Goal: Transaction & Acquisition: Download file/media

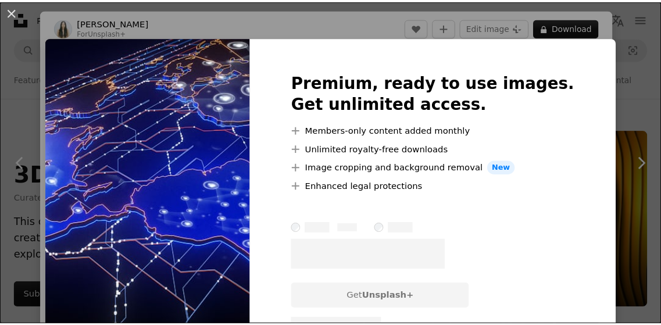
scroll to position [2560, 0]
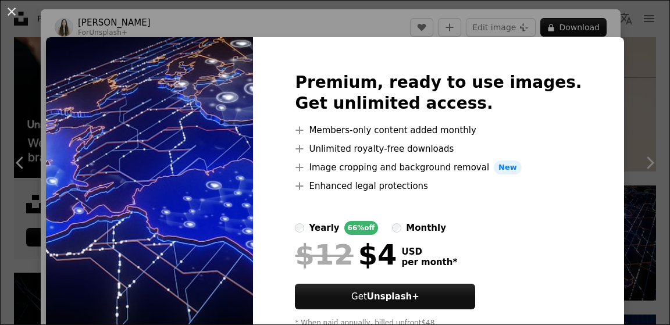
click at [302, 22] on div "An X shape Premium, ready to use images. Get unlimited access. A plus sign Memb…" at bounding box center [335, 162] width 670 height 325
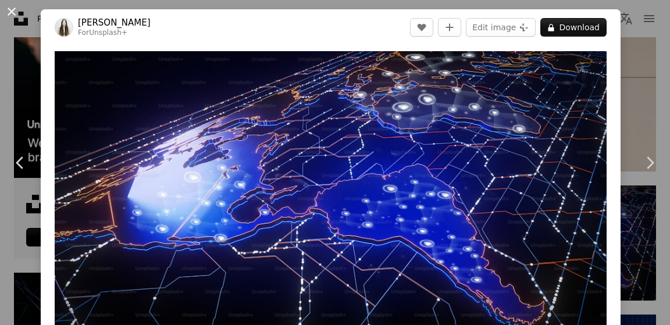
click at [12, 15] on button "An X shape" at bounding box center [12, 12] width 14 height 14
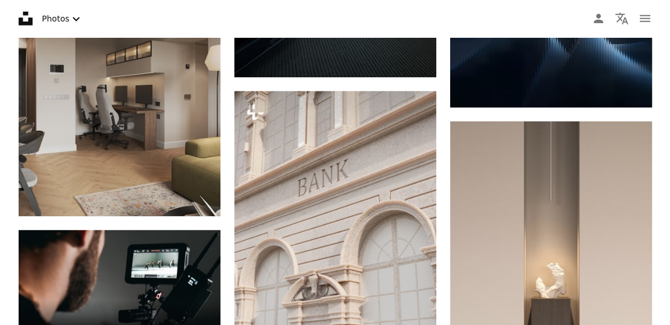
scroll to position [2560, 0]
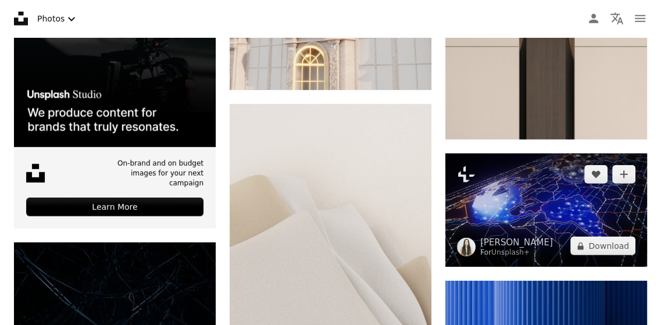
click at [519, 192] on img at bounding box center [546, 209] width 202 height 113
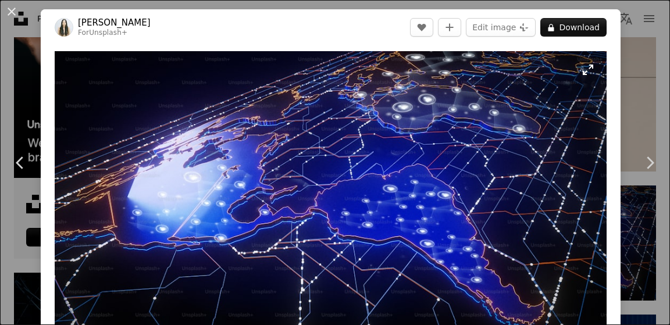
scroll to position [284, 0]
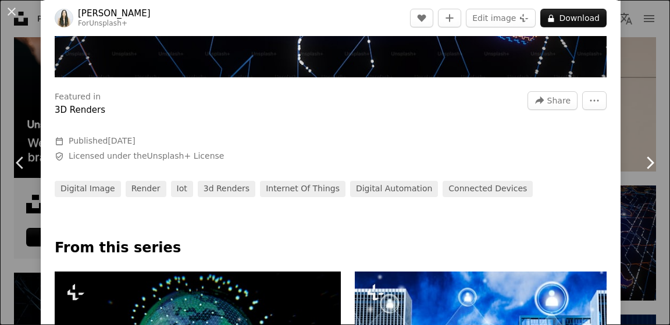
click at [632, 134] on link "Chevron right" at bounding box center [649, 163] width 41 height 112
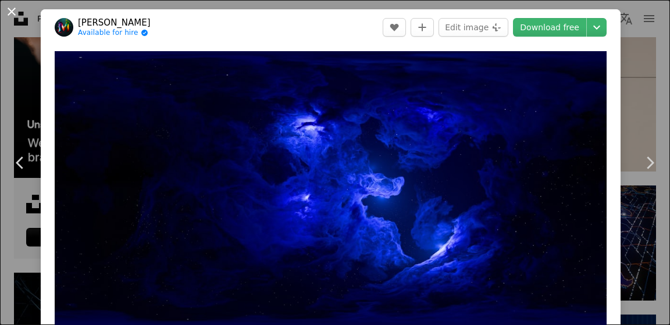
click at [16, 15] on button "An X shape" at bounding box center [12, 12] width 14 height 14
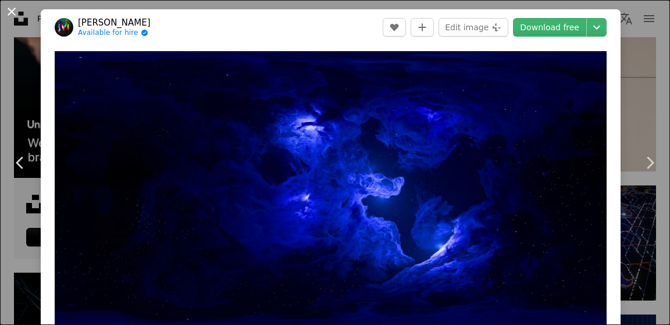
click at [14, 13] on button "An X shape" at bounding box center [12, 12] width 14 height 14
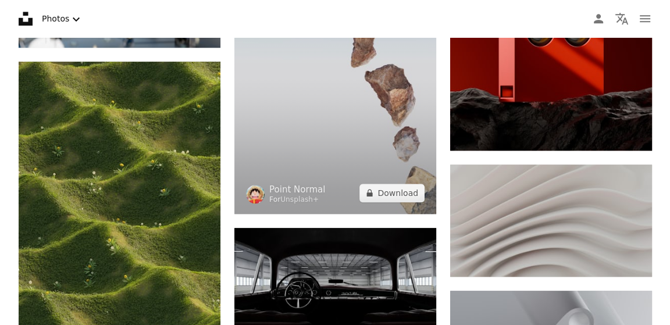
scroll to position [4266, 0]
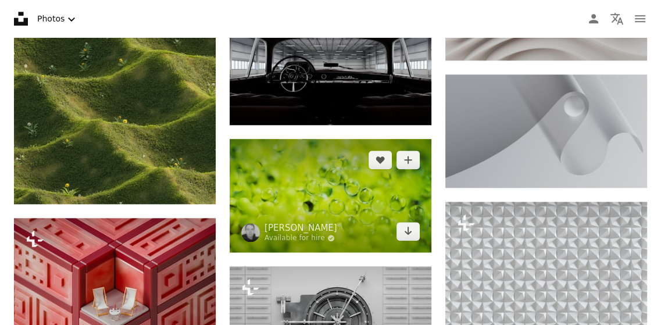
click at [344, 180] on img at bounding box center [331, 195] width 202 height 113
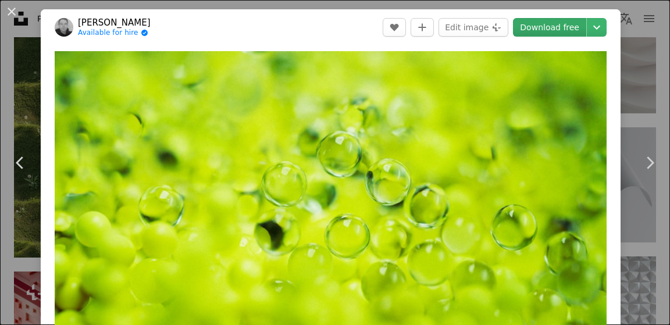
click at [541, 27] on link "Download free" at bounding box center [549, 27] width 73 height 19
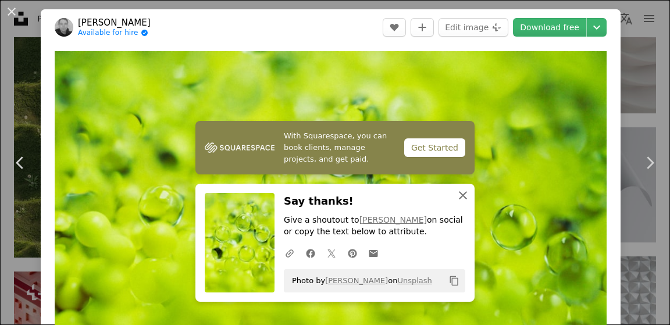
click at [459, 191] on icon "An X shape" at bounding box center [463, 195] width 14 height 14
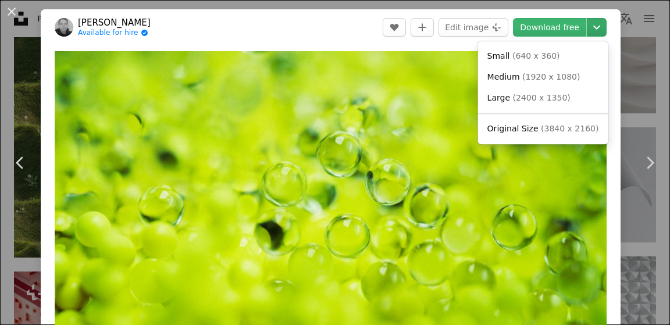
click at [589, 20] on icon "Chevron down" at bounding box center [596, 27] width 19 height 14
click at [562, 101] on link "Large ( 2400 x 1350 )" at bounding box center [542, 98] width 121 height 21
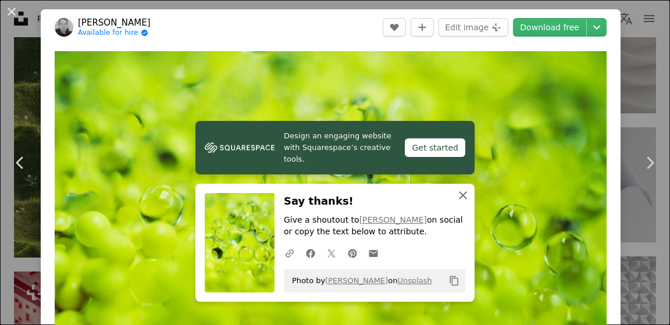
click at [457, 201] on icon "An X shape" at bounding box center [463, 195] width 14 height 14
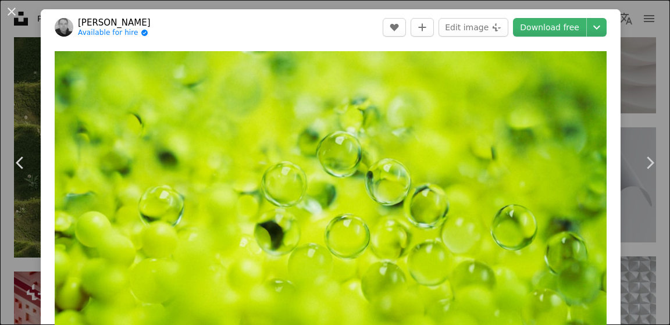
click at [326, 26] on header "[PERSON_NAME] Available for hire A checkmark inside of a circle A heart A plus …" at bounding box center [331, 27] width 580 height 36
click at [593, 27] on icon "Choose download size" at bounding box center [596, 28] width 7 height 4
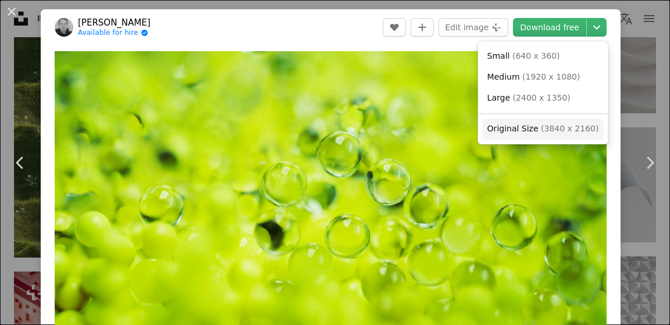
click at [557, 133] on span "( 3840 x 2160 )" at bounding box center [570, 128] width 58 height 9
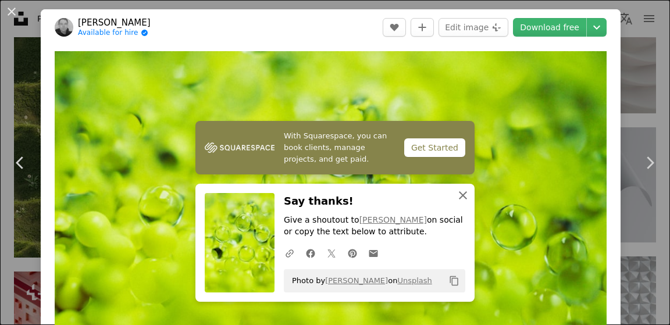
click at [460, 199] on icon "An X shape" at bounding box center [463, 195] width 14 height 14
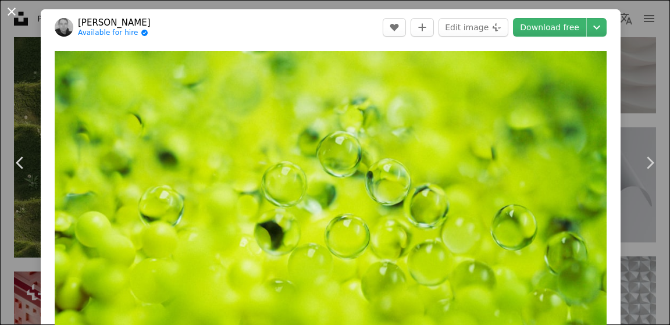
click at [13, 12] on button "An X shape" at bounding box center [12, 12] width 14 height 14
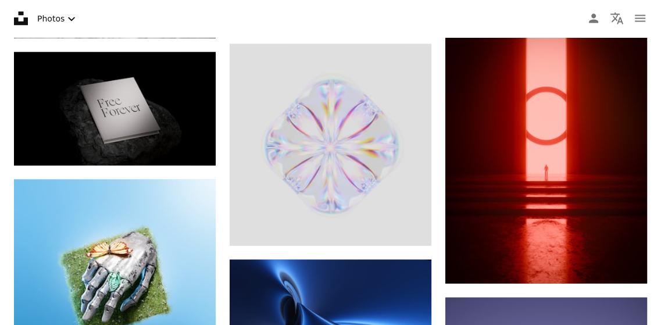
scroll to position [8666, 0]
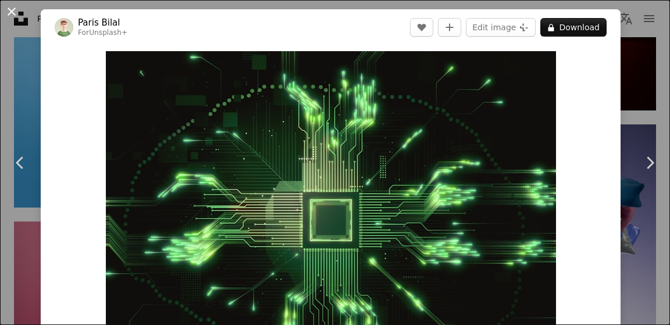
click at [12, 13] on button "An X shape" at bounding box center [12, 12] width 14 height 14
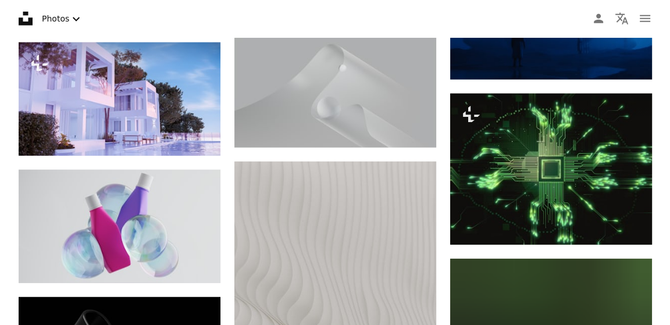
scroll to position [8666, 0]
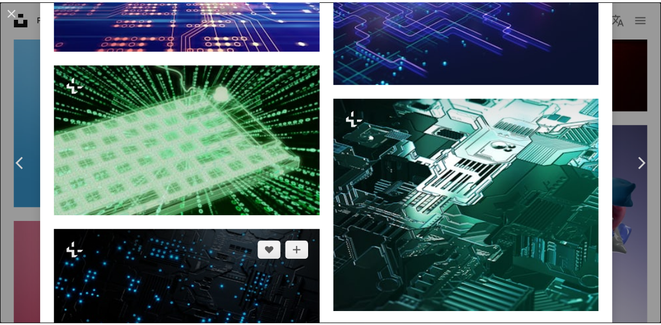
scroll to position [1990, 0]
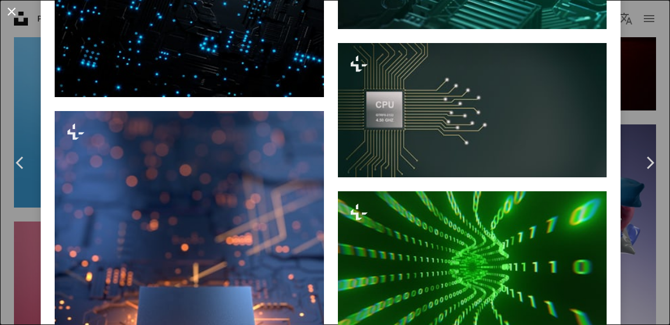
click at [11, 17] on button "An X shape" at bounding box center [12, 12] width 14 height 14
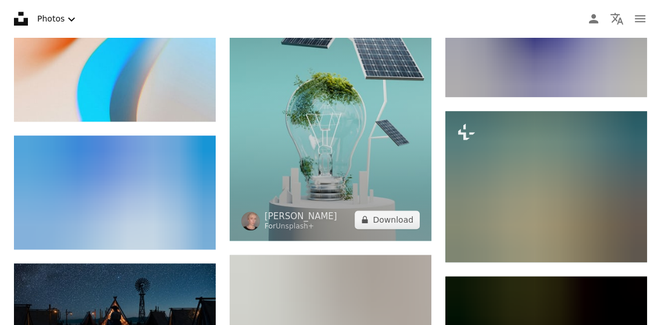
scroll to position [27177, 0]
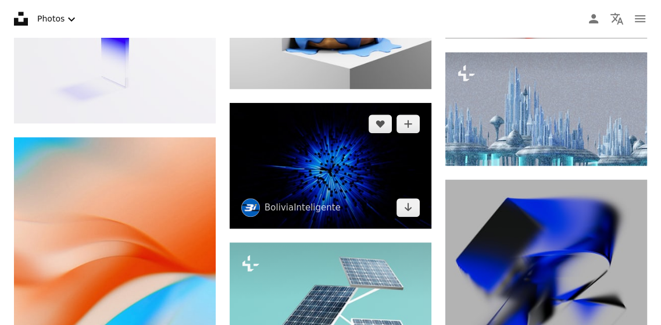
click at [349, 159] on img at bounding box center [331, 166] width 202 height 126
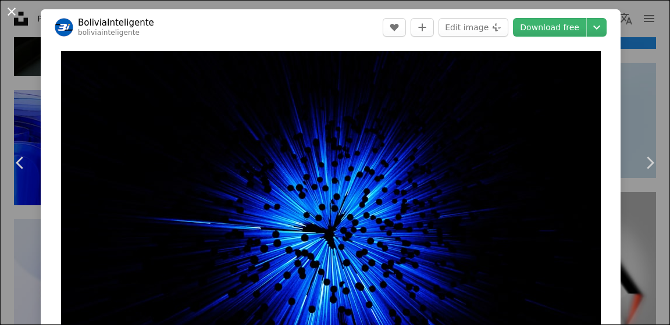
click at [12, 12] on button "An X shape" at bounding box center [12, 12] width 14 height 14
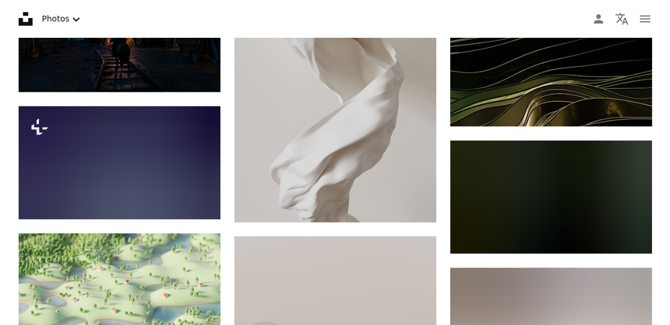
scroll to position [27461, 0]
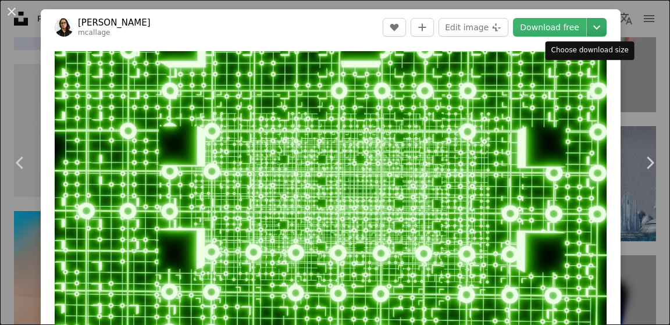
click at [593, 27] on icon "Chevron down" at bounding box center [596, 27] width 19 height 14
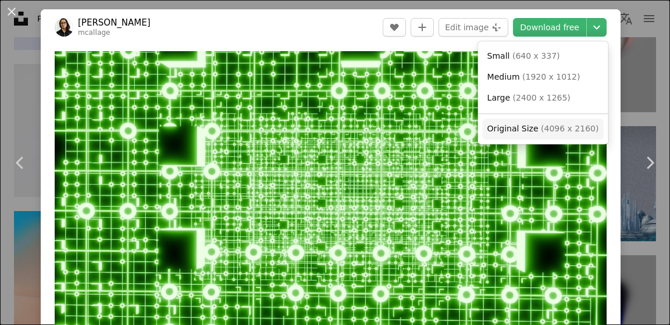
click at [549, 129] on span "( 4096 x 2160 )" at bounding box center [570, 128] width 58 height 9
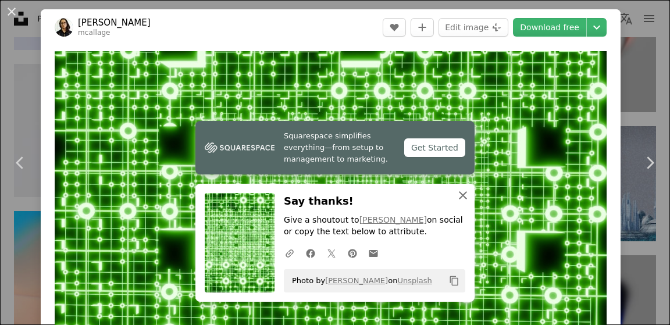
click at [456, 195] on icon "An X shape" at bounding box center [463, 195] width 14 height 14
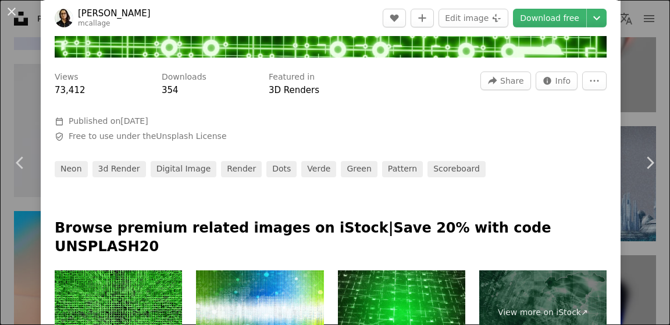
scroll to position [569, 0]
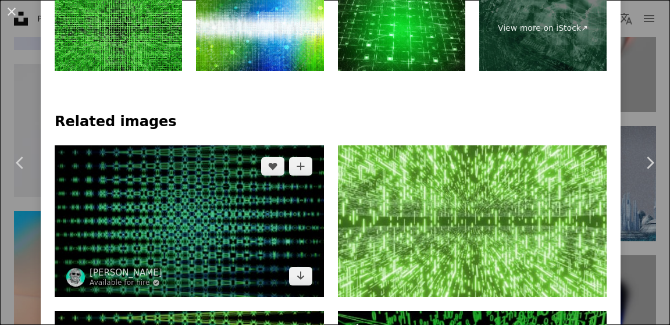
click at [235, 145] on img at bounding box center [189, 220] width 269 height 151
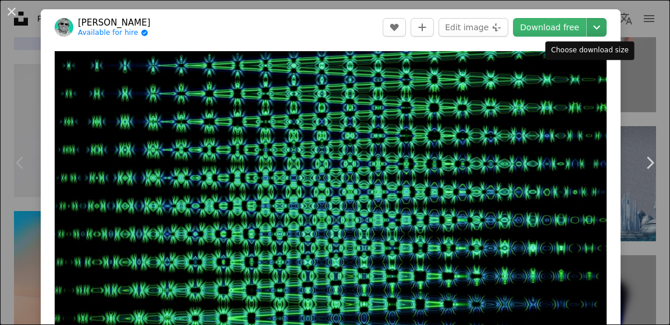
click at [590, 31] on icon "Chevron down" at bounding box center [596, 27] width 19 height 14
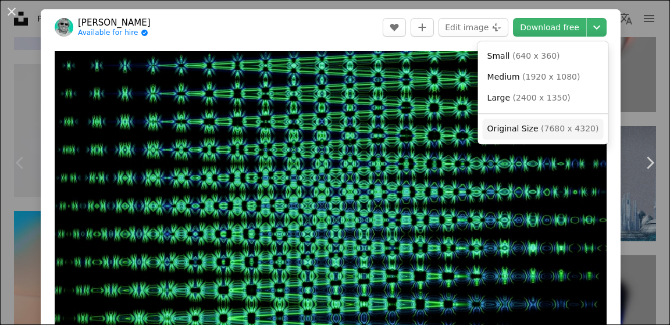
click at [536, 132] on span "Original Size ( 7680 x 4320 )" at bounding box center [543, 129] width 112 height 12
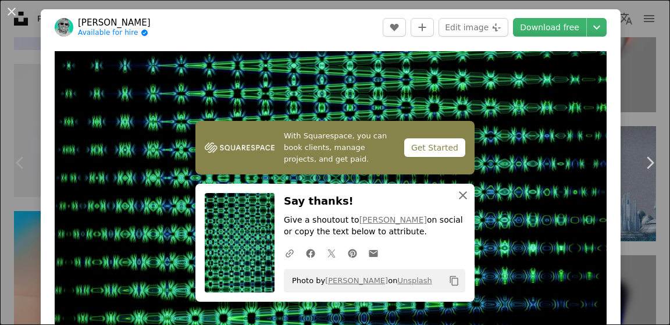
click at [459, 198] on icon "button" at bounding box center [463, 195] width 8 height 8
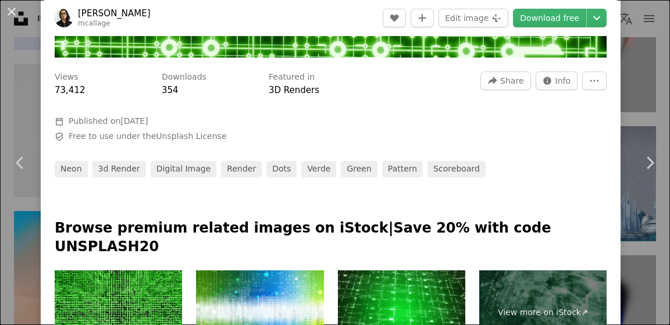
scroll to position [569, 0]
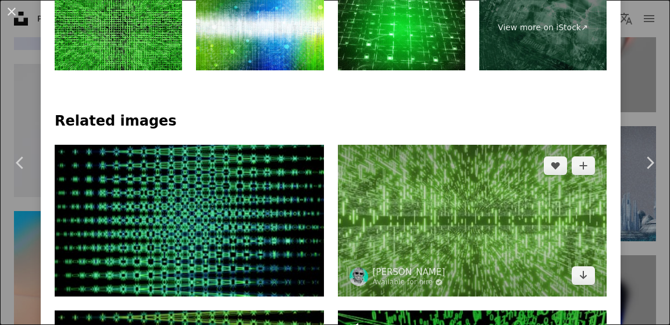
click at [409, 145] on img at bounding box center [472, 220] width 269 height 151
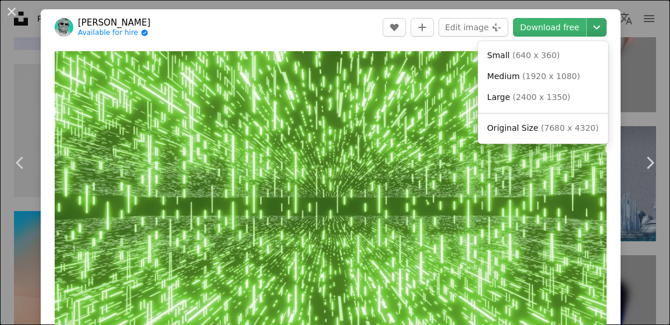
click at [587, 24] on icon "Chevron down" at bounding box center [596, 27] width 19 height 14
click at [525, 131] on span "Original Size" at bounding box center [512, 127] width 51 height 9
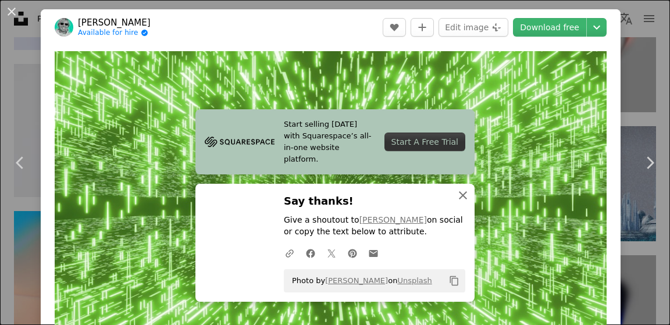
click at [462, 192] on icon "button" at bounding box center [463, 195] width 8 height 8
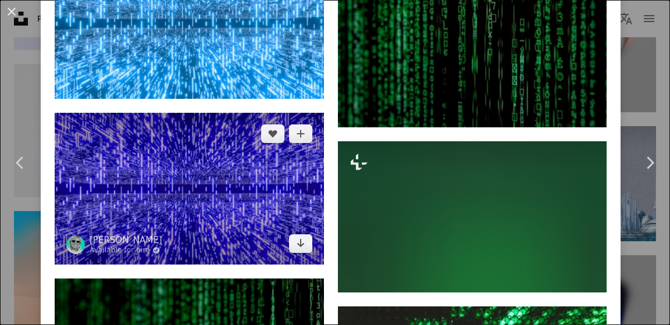
scroll to position [569, 0]
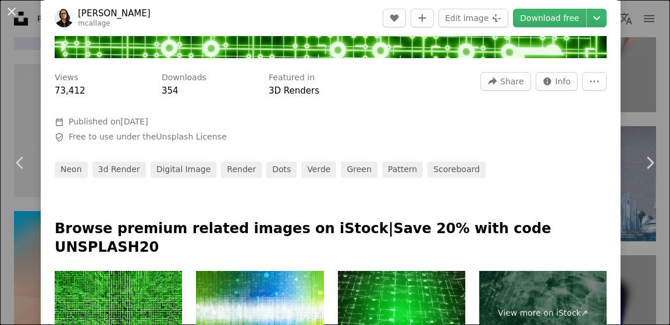
scroll to position [569, 0]
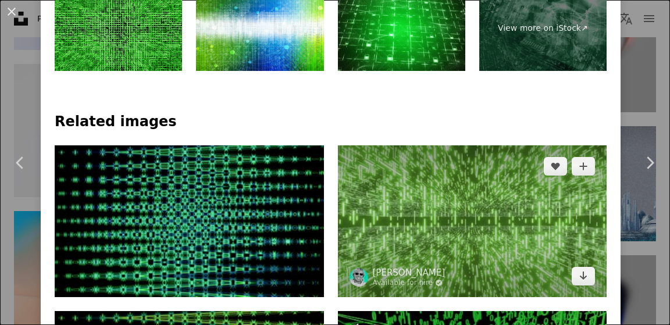
click at [447, 145] on img at bounding box center [472, 220] width 269 height 151
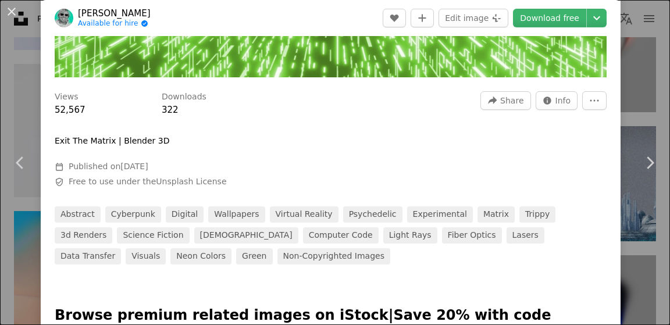
scroll to position [569, 0]
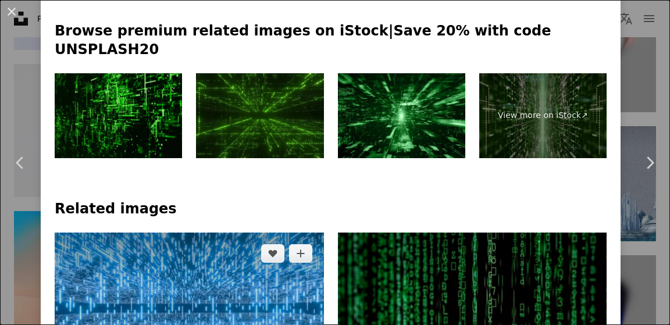
click at [214, 233] on img at bounding box center [189, 308] width 269 height 151
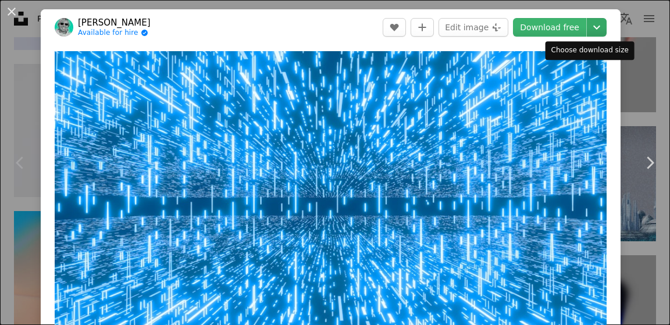
click at [589, 28] on icon "Chevron down" at bounding box center [596, 27] width 19 height 14
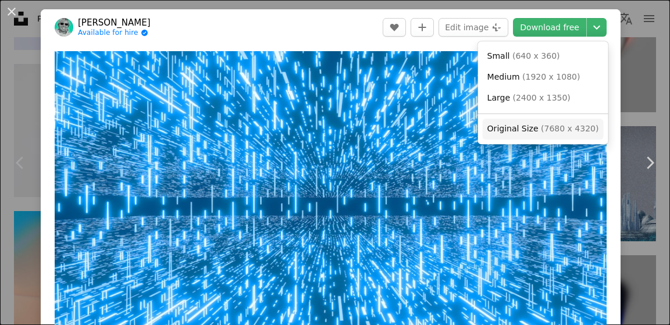
click at [532, 128] on span "Original Size" at bounding box center [512, 128] width 51 height 9
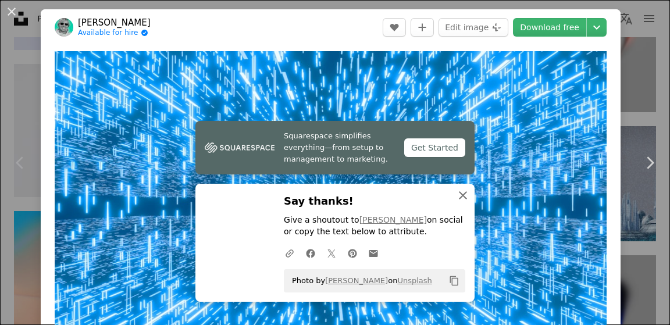
click at [459, 194] on icon "button" at bounding box center [463, 195] width 8 height 8
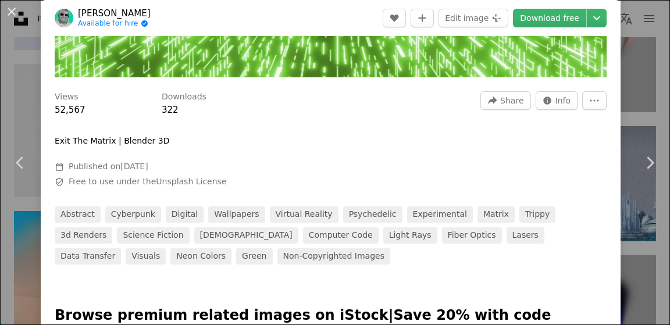
scroll to position [569, 0]
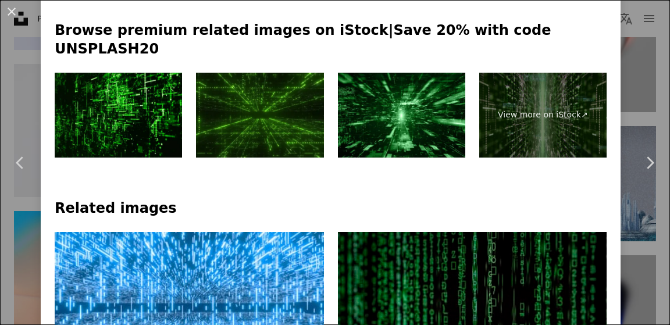
click at [346, 199] on h4 "Related images" at bounding box center [331, 208] width 552 height 19
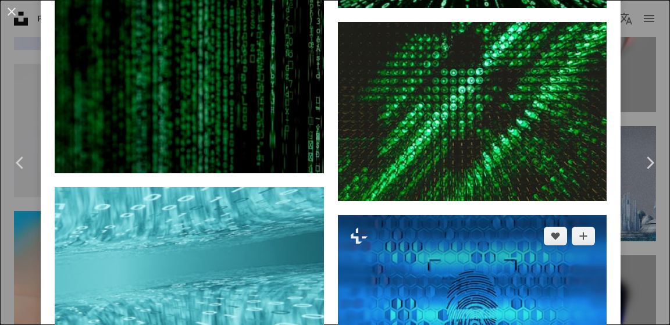
scroll to position [1422, 0]
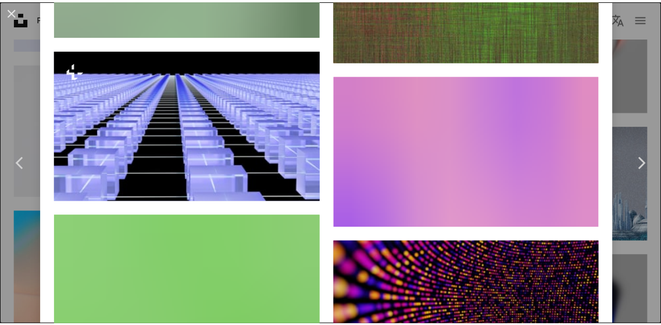
scroll to position [6542, 0]
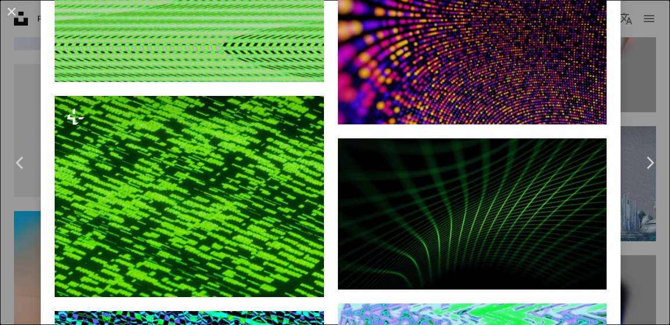
click at [15, 10] on button "An X shape" at bounding box center [12, 12] width 14 height 14
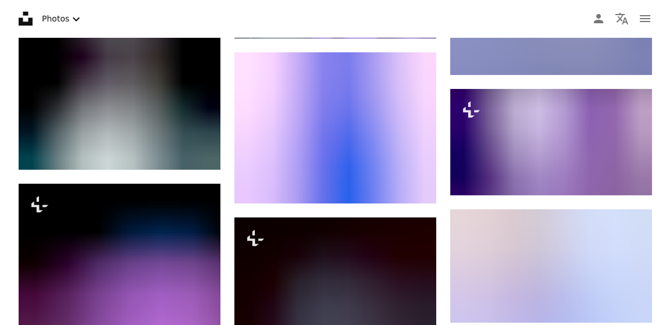
scroll to position [36237, 0]
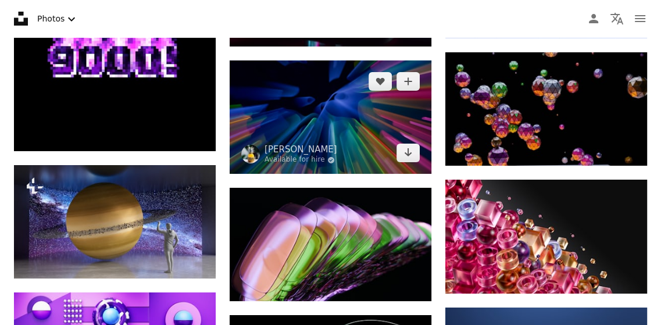
click at [374, 117] on img at bounding box center [331, 116] width 202 height 113
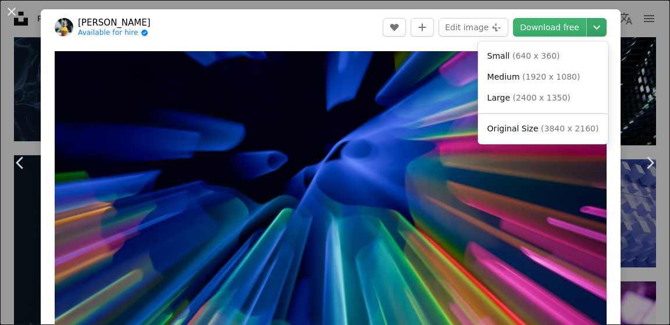
click at [592, 31] on icon "Chevron down" at bounding box center [596, 27] width 19 height 14
click at [542, 127] on span "( 3840 x 2160 )" at bounding box center [570, 128] width 58 height 9
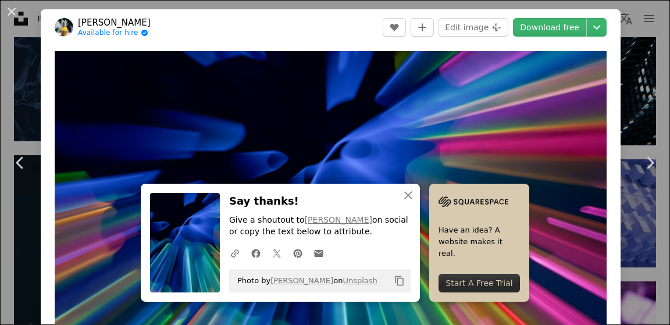
click at [17, 16] on button "An X shape" at bounding box center [12, 12] width 14 height 14
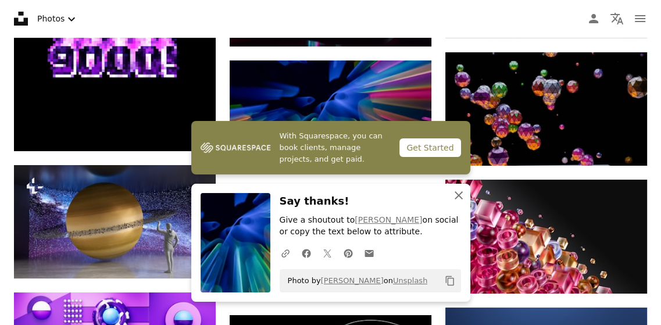
click at [467, 195] on button "An X shape Close" at bounding box center [458, 195] width 23 height 23
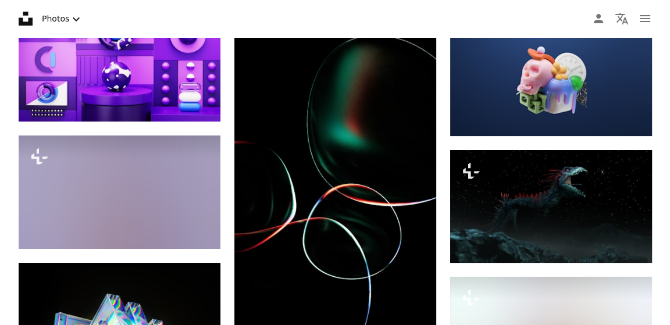
scroll to position [36237, 0]
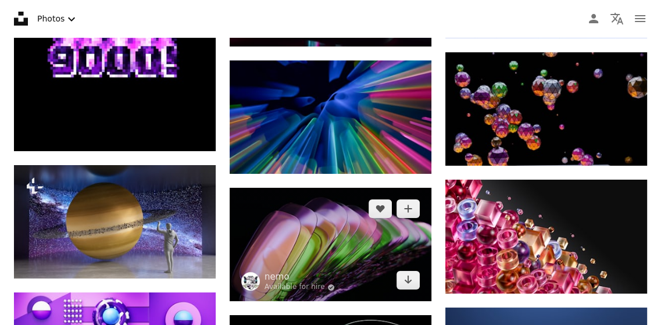
click at [327, 216] on img at bounding box center [331, 244] width 202 height 113
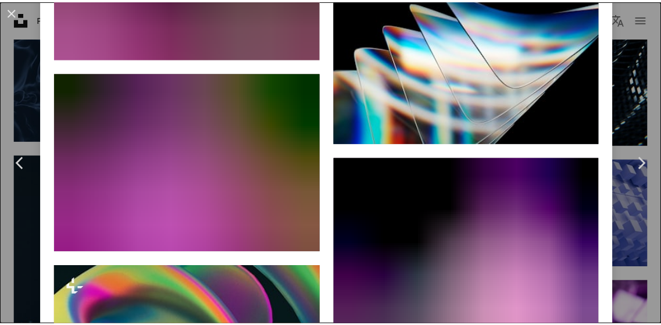
scroll to position [4120, 0]
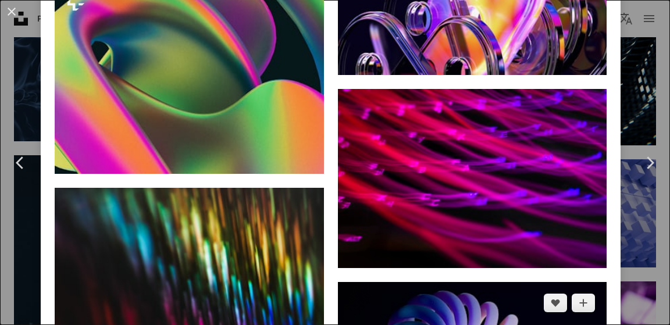
drag, startPoint x: 446, startPoint y: 88, endPoint x: 17, endPoint y: 34, distance: 432.3
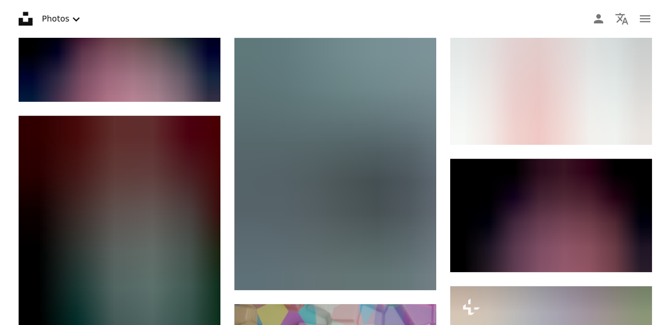
scroll to position [39934, 0]
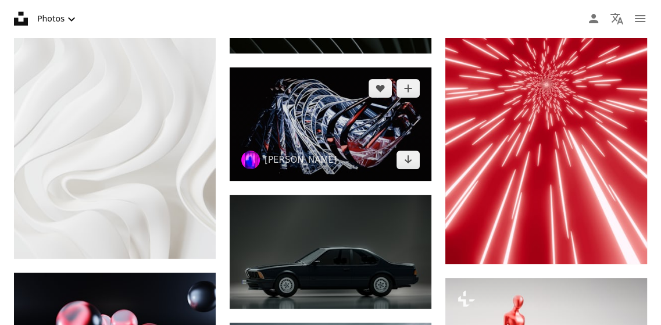
click at [337, 104] on img at bounding box center [331, 123] width 202 height 113
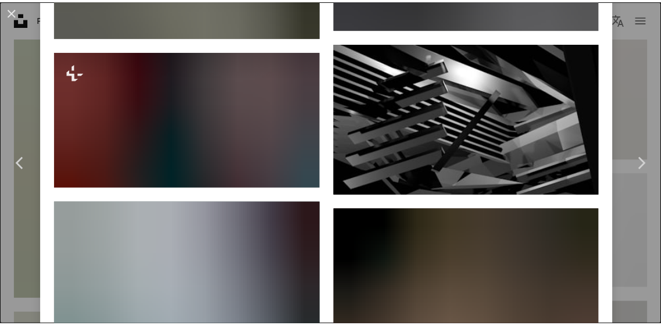
scroll to position [2275, 0]
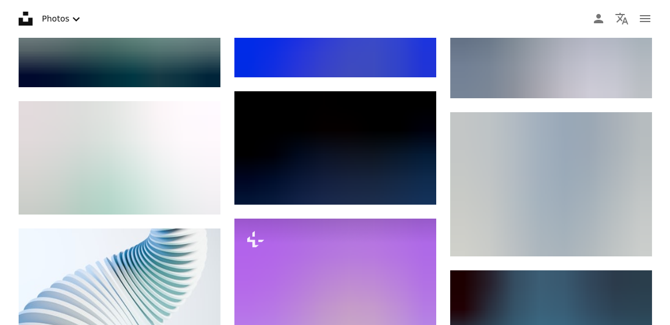
scroll to position [42494, 0]
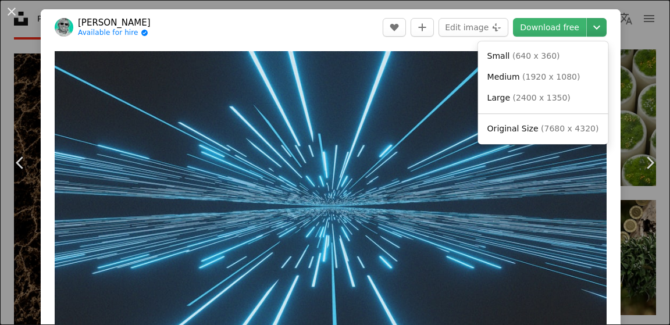
click at [587, 28] on icon "Chevron down" at bounding box center [596, 27] width 19 height 14
click at [556, 126] on span "( 7680 x 4320 )" at bounding box center [570, 128] width 58 height 9
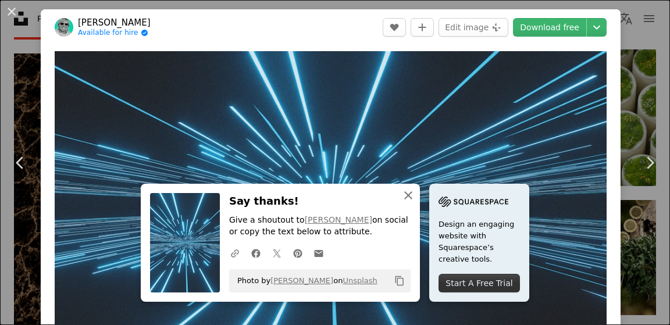
click at [412, 195] on icon "button" at bounding box center [408, 195] width 8 height 8
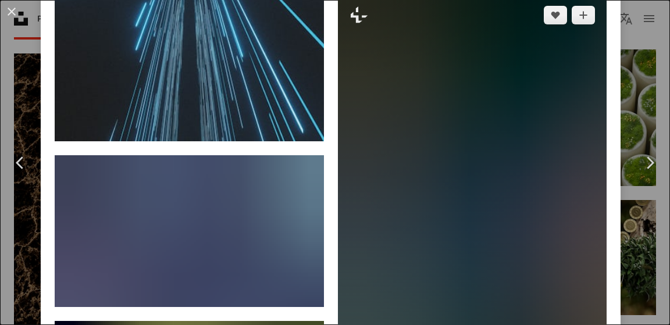
scroll to position [1422, 0]
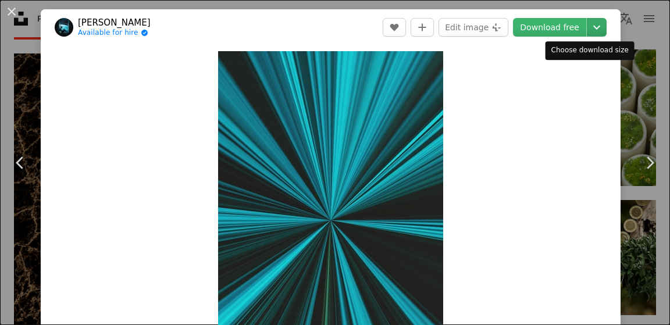
click at [587, 24] on icon "Chevron down" at bounding box center [596, 27] width 19 height 14
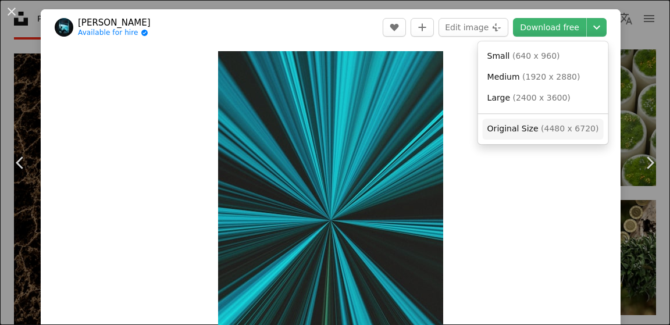
click at [530, 128] on span "Original Size" at bounding box center [512, 128] width 51 height 9
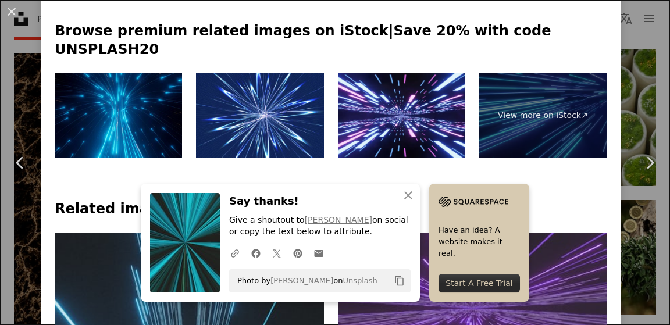
scroll to position [853, 0]
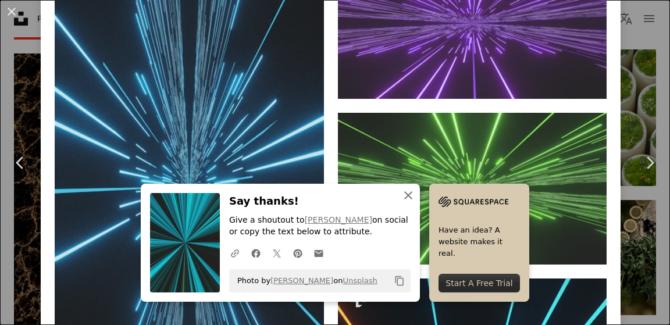
click at [412, 195] on icon "button" at bounding box center [408, 195] width 8 height 8
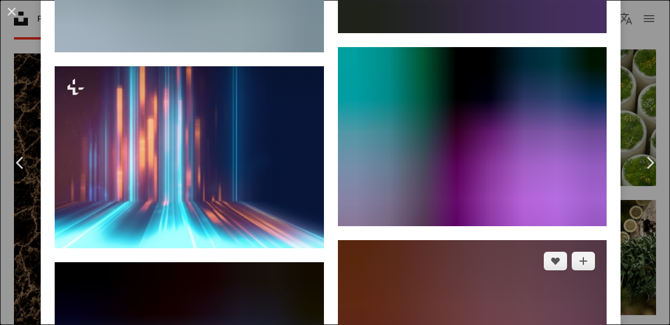
scroll to position [4550, 0]
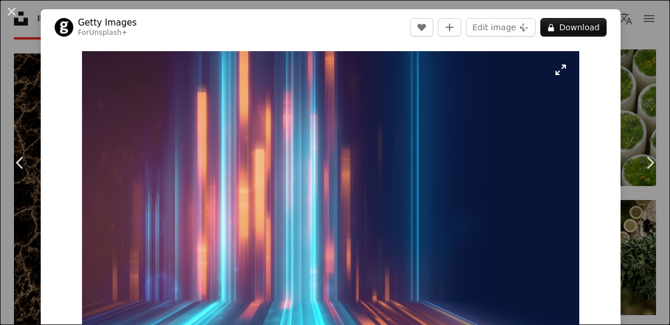
scroll to position [284, 0]
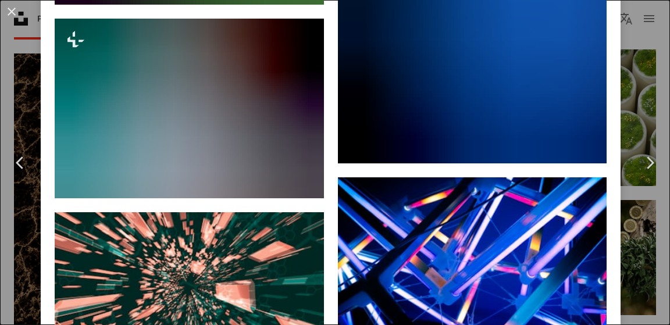
scroll to position [6826, 0]
